Goal: Entertainment & Leisure: Consume media (video, audio)

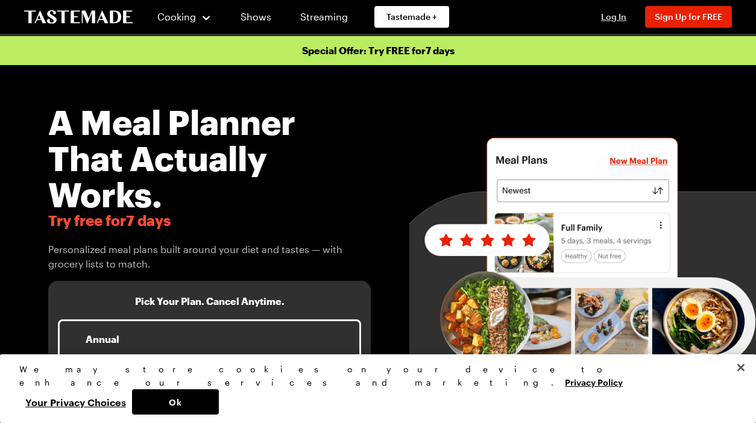
click at [615, 15] on span "Log In" at bounding box center [613, 16] width 25 height 10
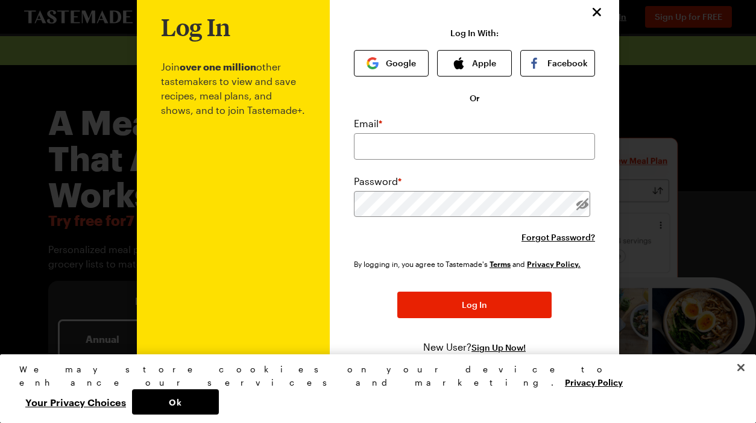
scroll to position [30, 0]
click at [460, 68] on button "Apple" at bounding box center [474, 62] width 75 height 27
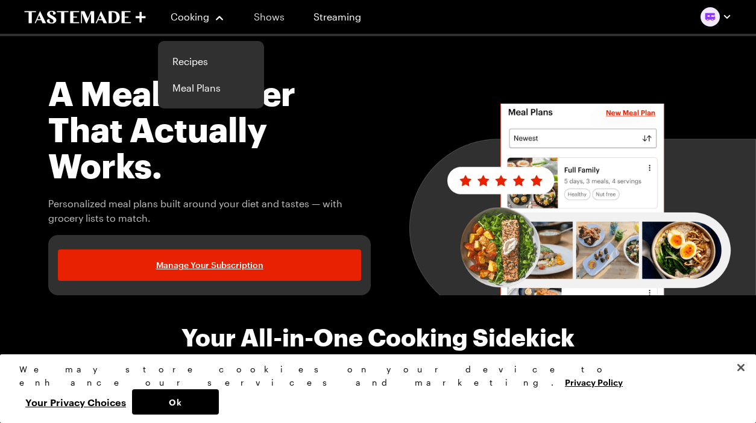
click at [268, 14] on link "Shows" at bounding box center [269, 17] width 55 height 34
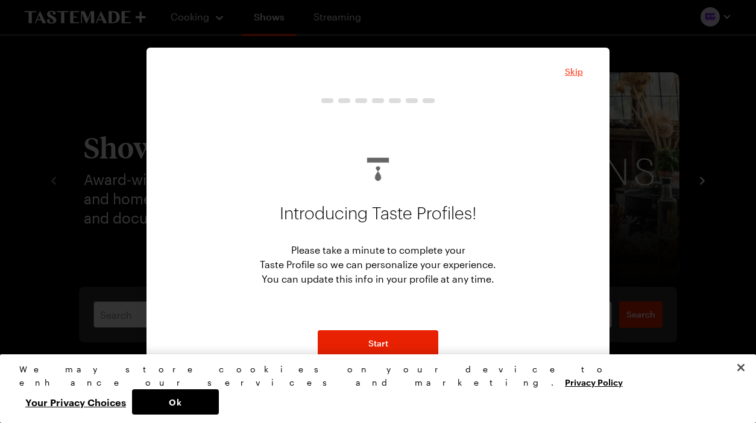
click at [569, 68] on span "Skip" at bounding box center [574, 72] width 18 height 12
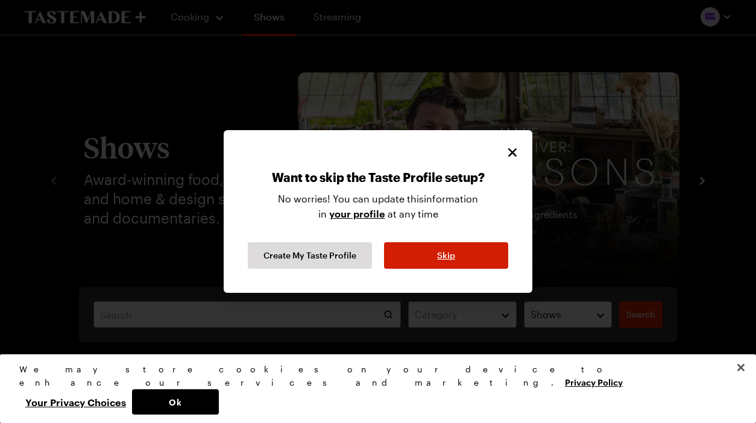
click at [443, 268] on div "Want to skip the Taste Profile setup? No worries! You can update this informati…" at bounding box center [378, 211] width 309 height 163
click at [432, 257] on button "Skip" at bounding box center [446, 255] width 124 height 27
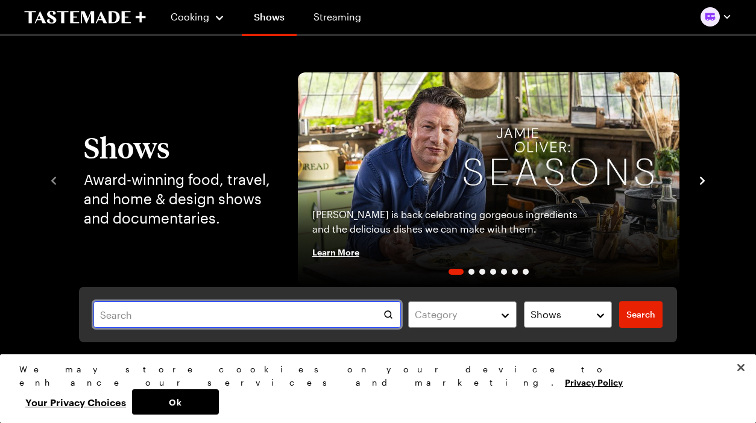
click at [217, 309] on input "text" at bounding box center [247, 315] width 308 height 27
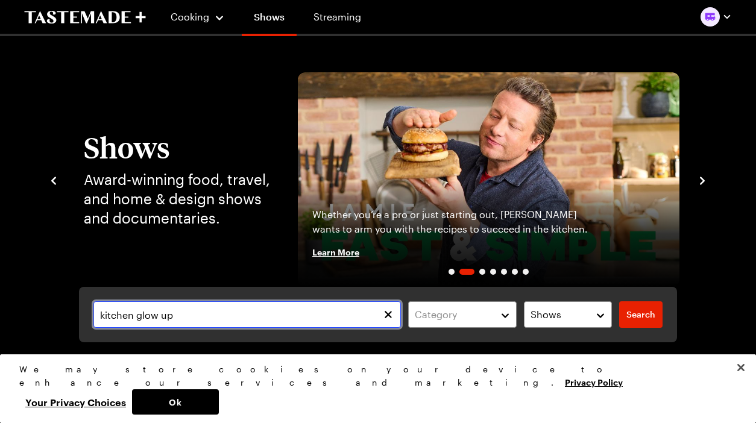
type input "kitchen glow up"
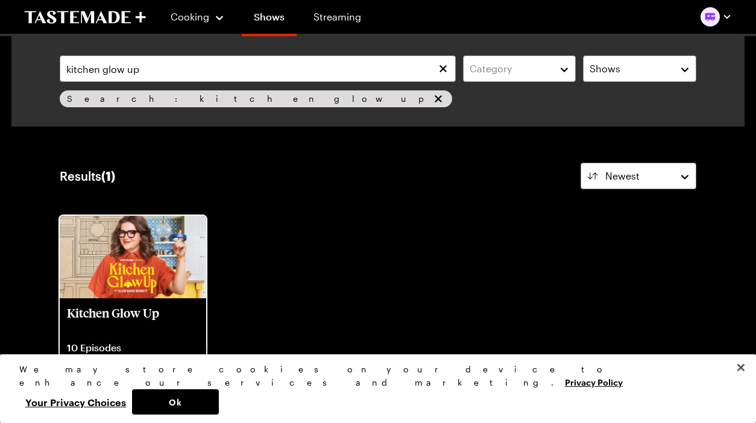
click at [116, 269] on img at bounding box center [133, 257] width 147 height 83
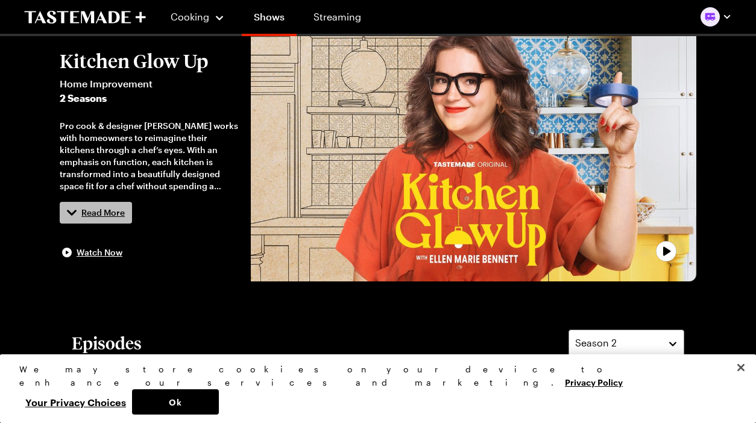
scroll to position [231, 0]
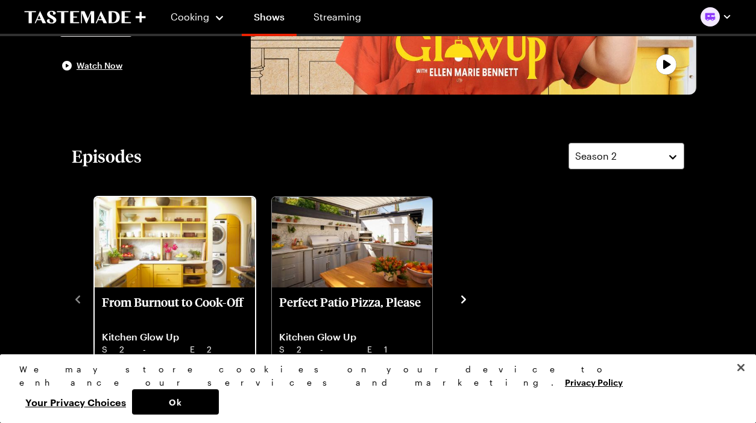
click at [223, 251] on img "From Burnout to Cook-Off" at bounding box center [175, 242] width 160 height 90
